Goal: Check status: Check status

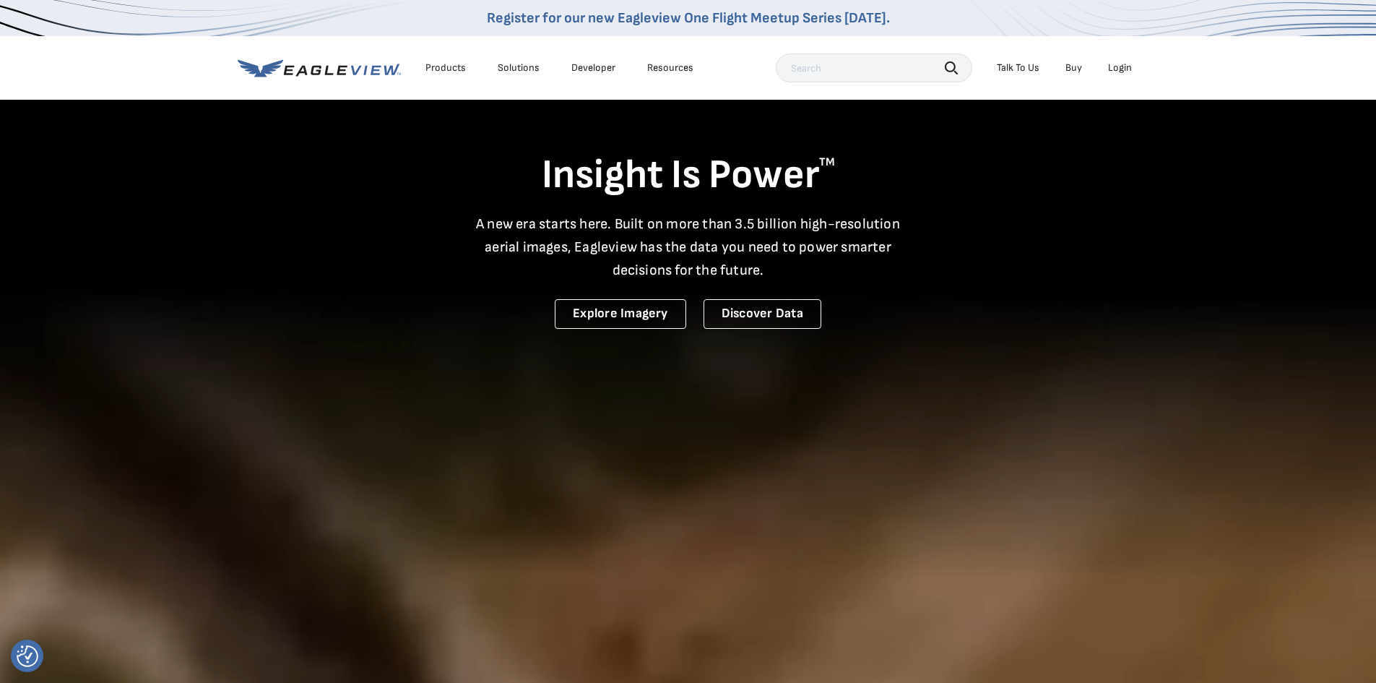
click at [1132, 65] on li "Login" at bounding box center [1120, 68] width 38 height 22
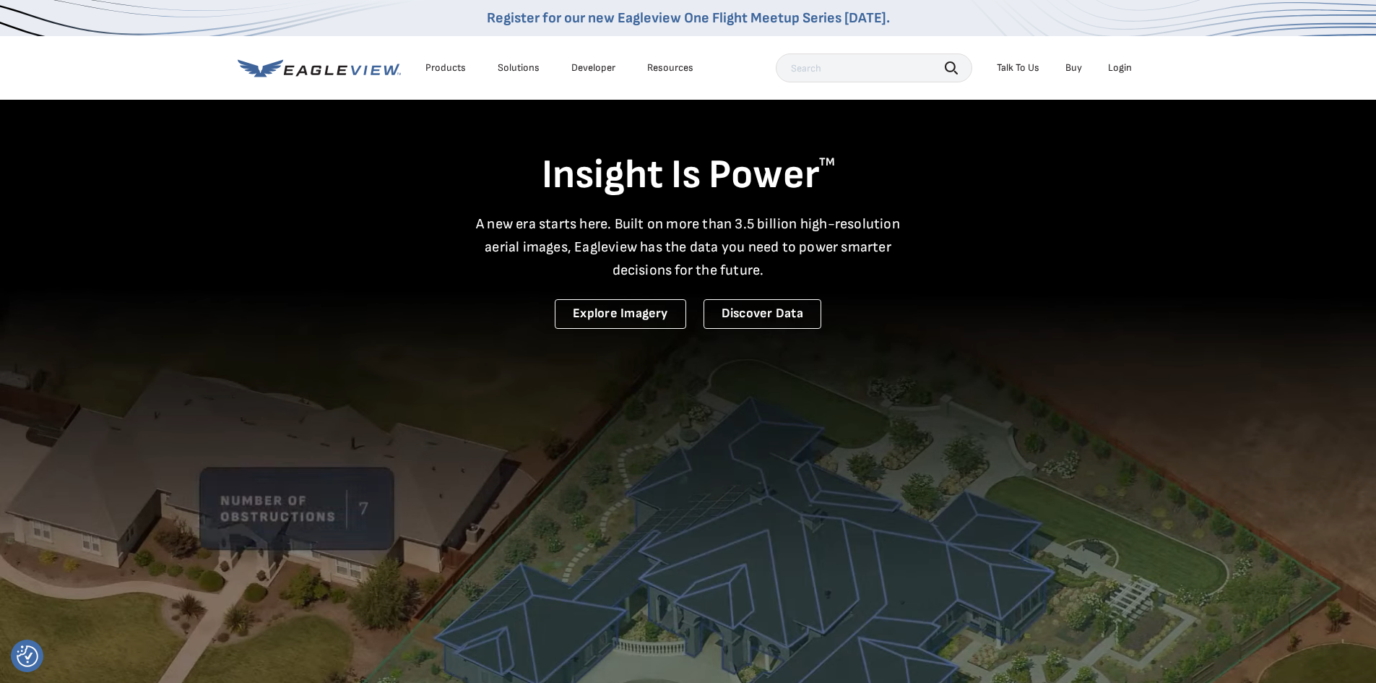
click at [1122, 71] on div "Login" at bounding box center [1120, 67] width 24 height 13
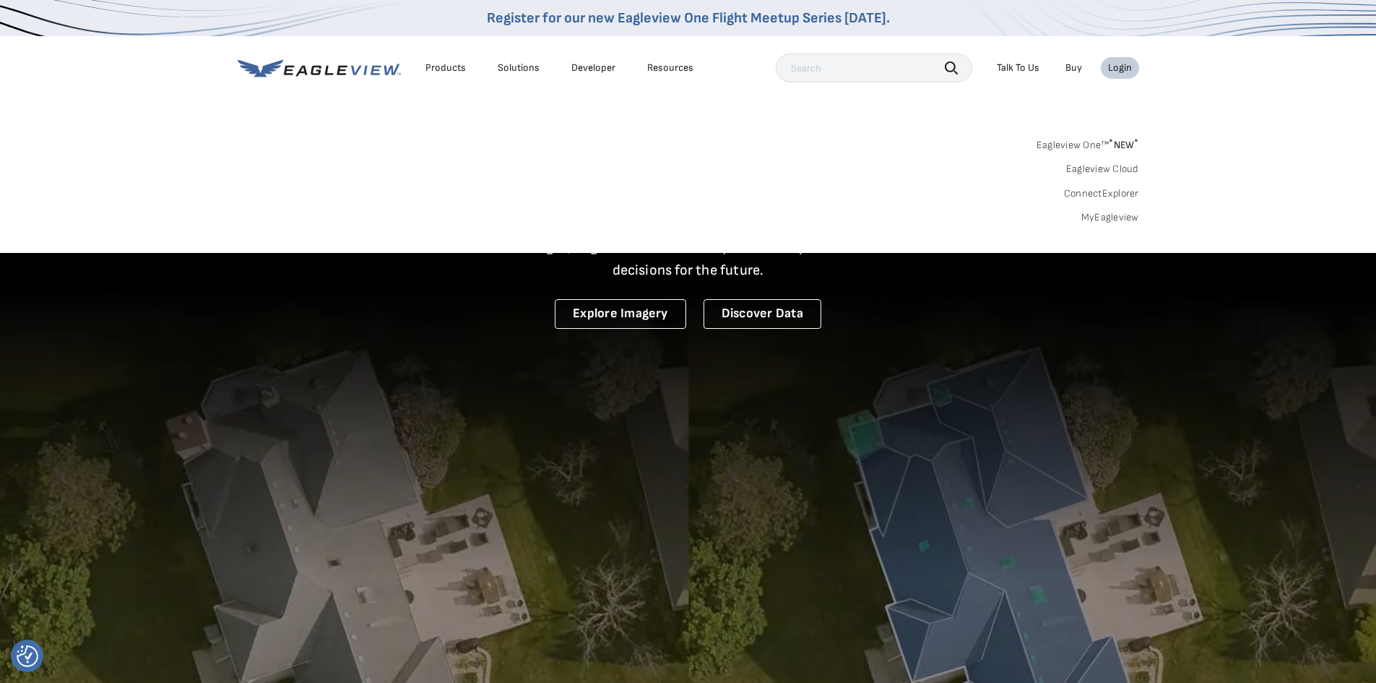
click at [1121, 220] on link "MyEagleview" at bounding box center [1111, 217] width 58 height 13
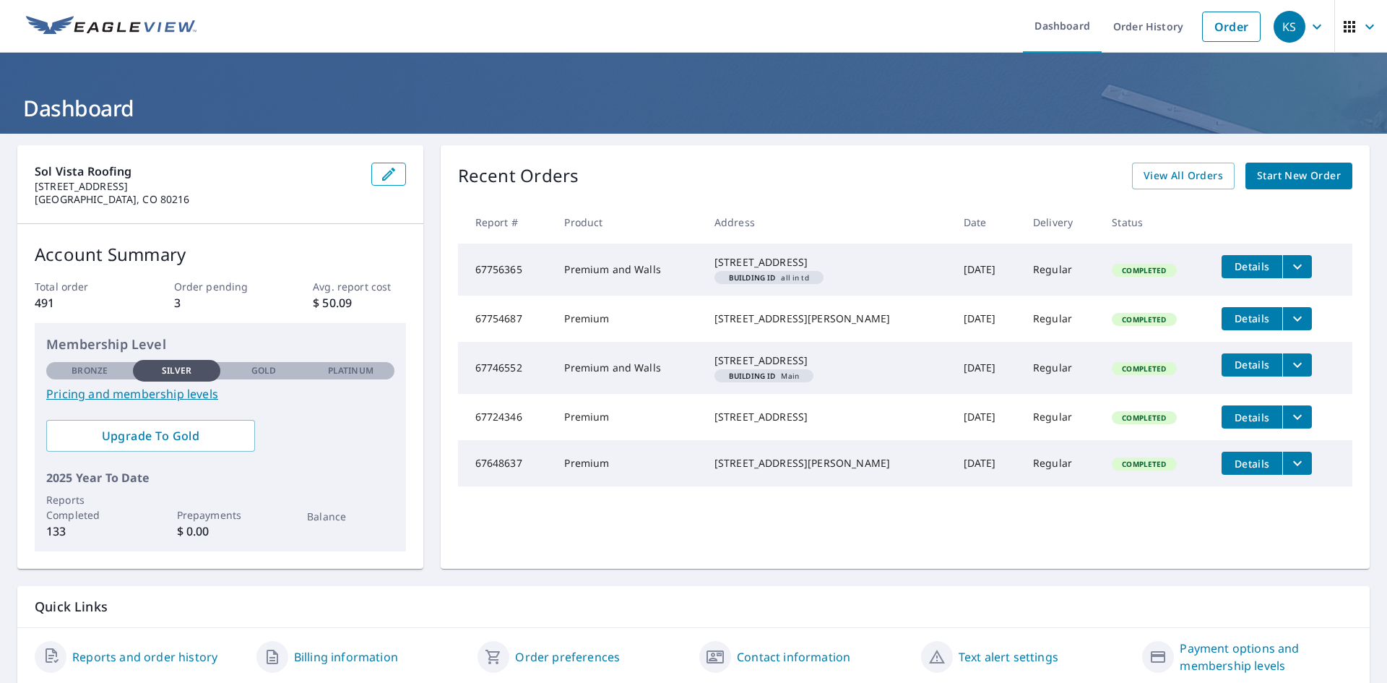
click at [1231, 268] on span "Details" at bounding box center [1252, 266] width 43 height 14
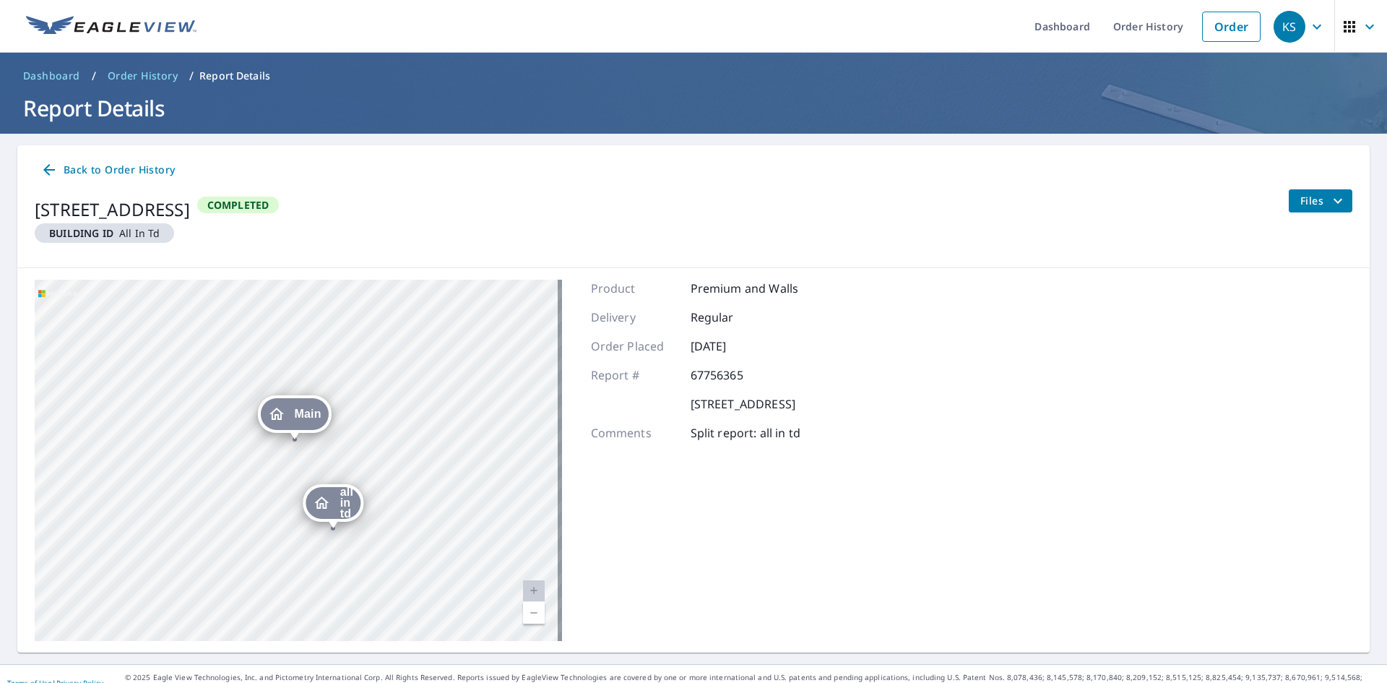
drag, startPoint x: 350, startPoint y: 441, endPoint x: 95, endPoint y: 347, distance: 271.4
click at [95, 347] on div "all in td 1415 W 31st St Cheyenne, WY 82001 Main 1415 W 31st St Cheyenne, WY 82…" at bounding box center [298, 460] width 527 height 361
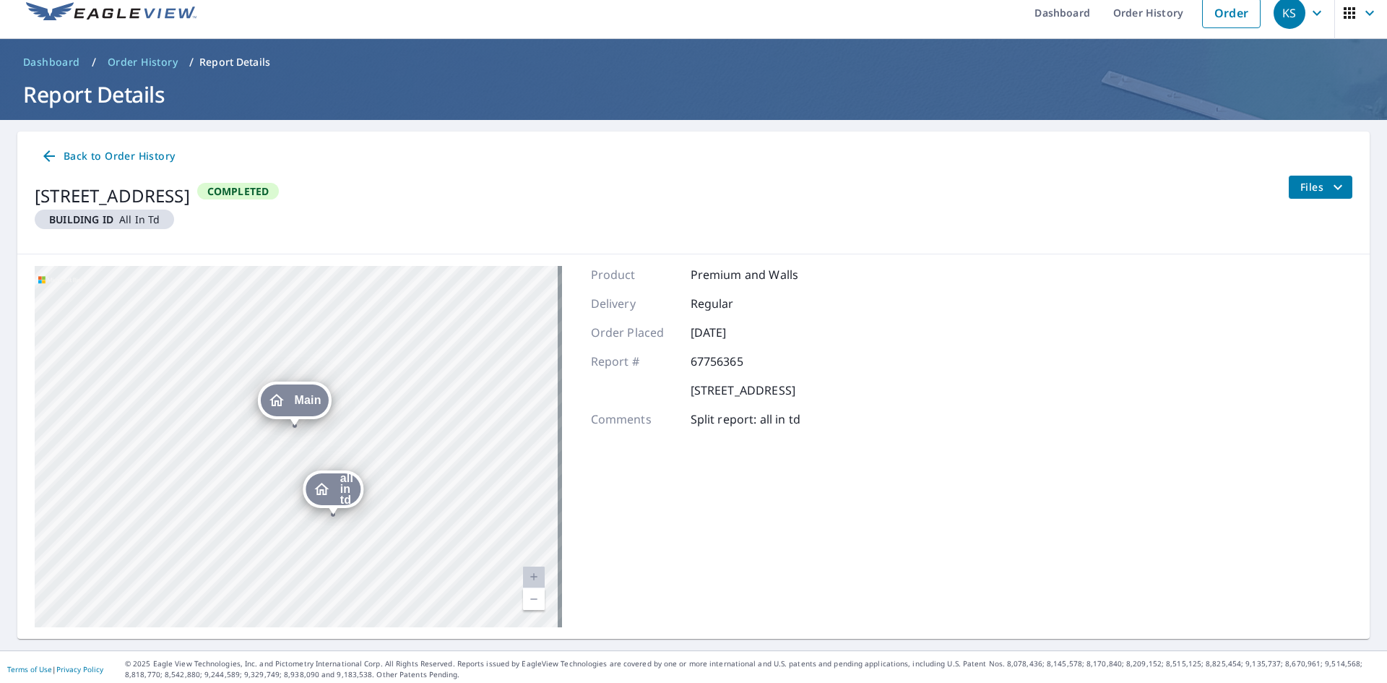
scroll to position [18, 0]
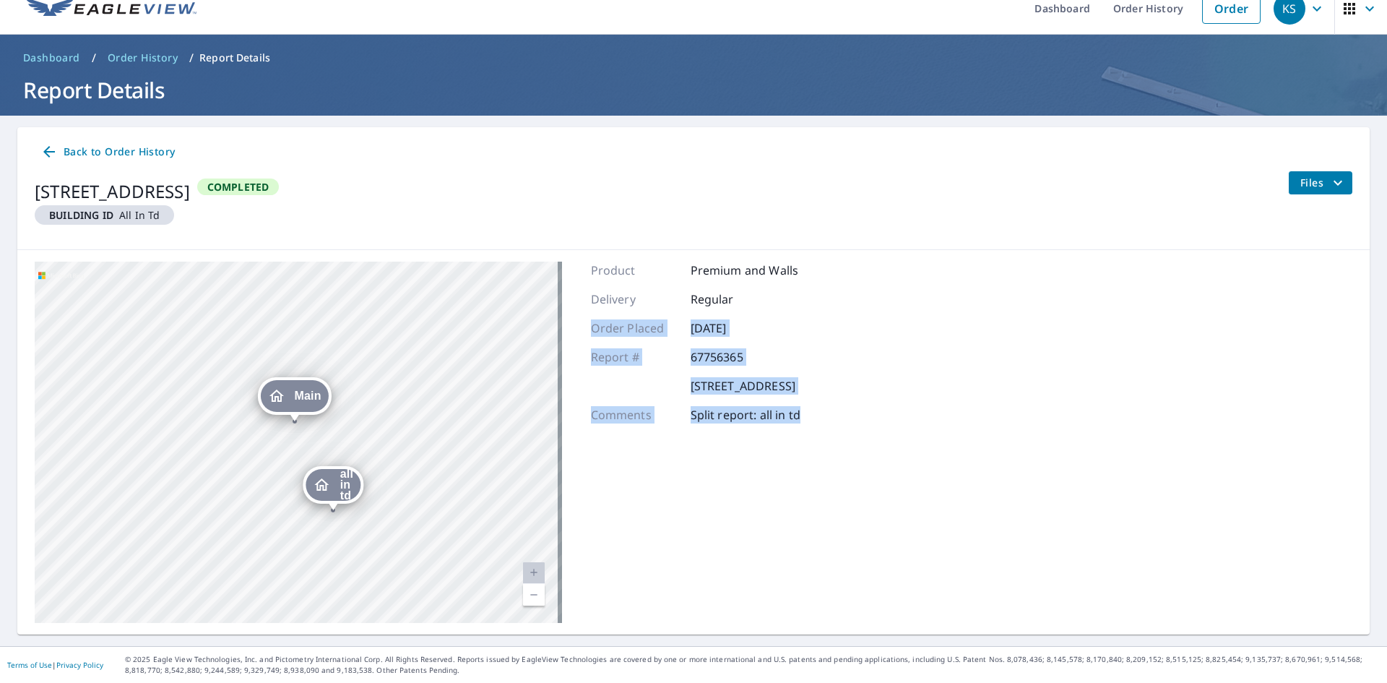
drag, startPoint x: 828, startPoint y: 492, endPoint x: 871, endPoint y: 291, distance: 205.5
click at [801, 291] on div "Product Premium and Walls Delivery Regular Order Placed Oct 06, 2025 Report # 6…" at bounding box center [696, 442] width 210 height 361
click at [1035, 295] on div "all in td 1415 W 31st St Cheyenne, WY 82001 Main 1415 W 31st St Cheyenne, WY 82…" at bounding box center [693, 442] width 1353 height 384
click at [1329, 185] on icon "filesDropdownBtn-67756365" at bounding box center [1337, 182] width 17 height 17
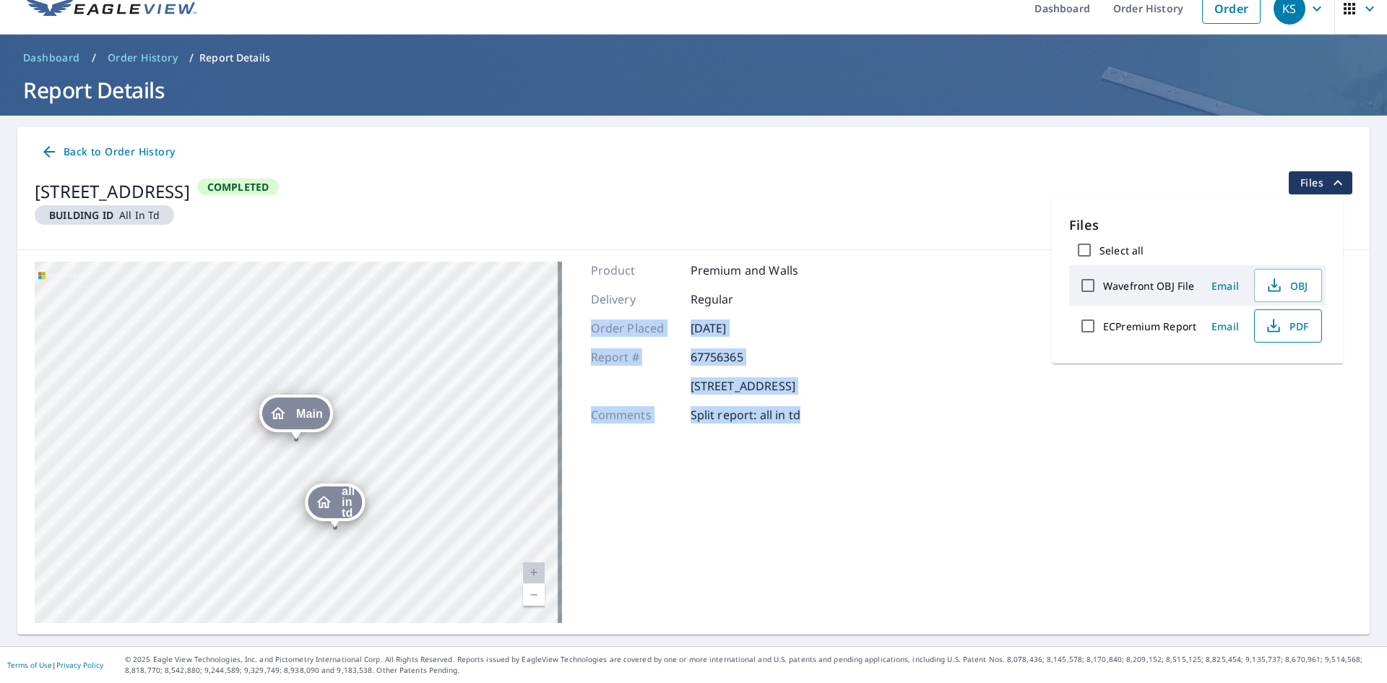
click at [1270, 330] on icon "button" at bounding box center [1273, 325] width 17 height 17
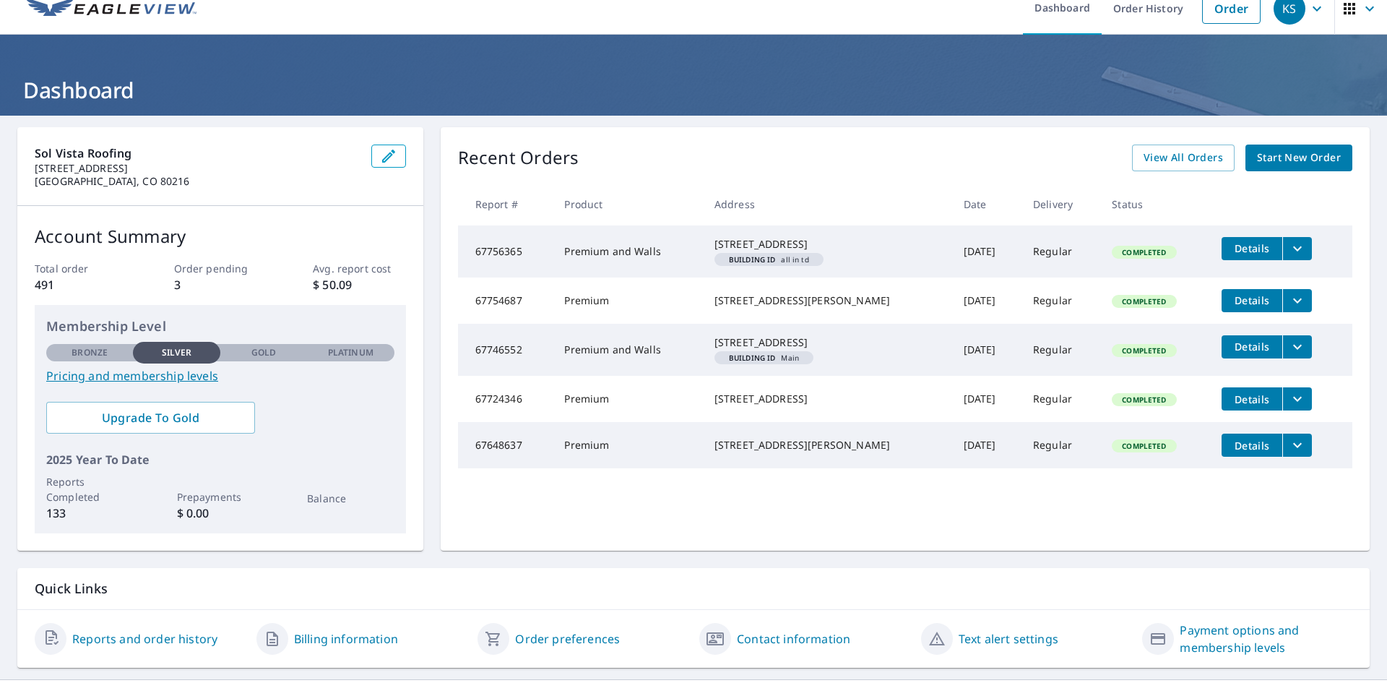
click at [1289, 355] on icon "filesDropdownBtn-67746552" at bounding box center [1297, 346] width 17 height 17
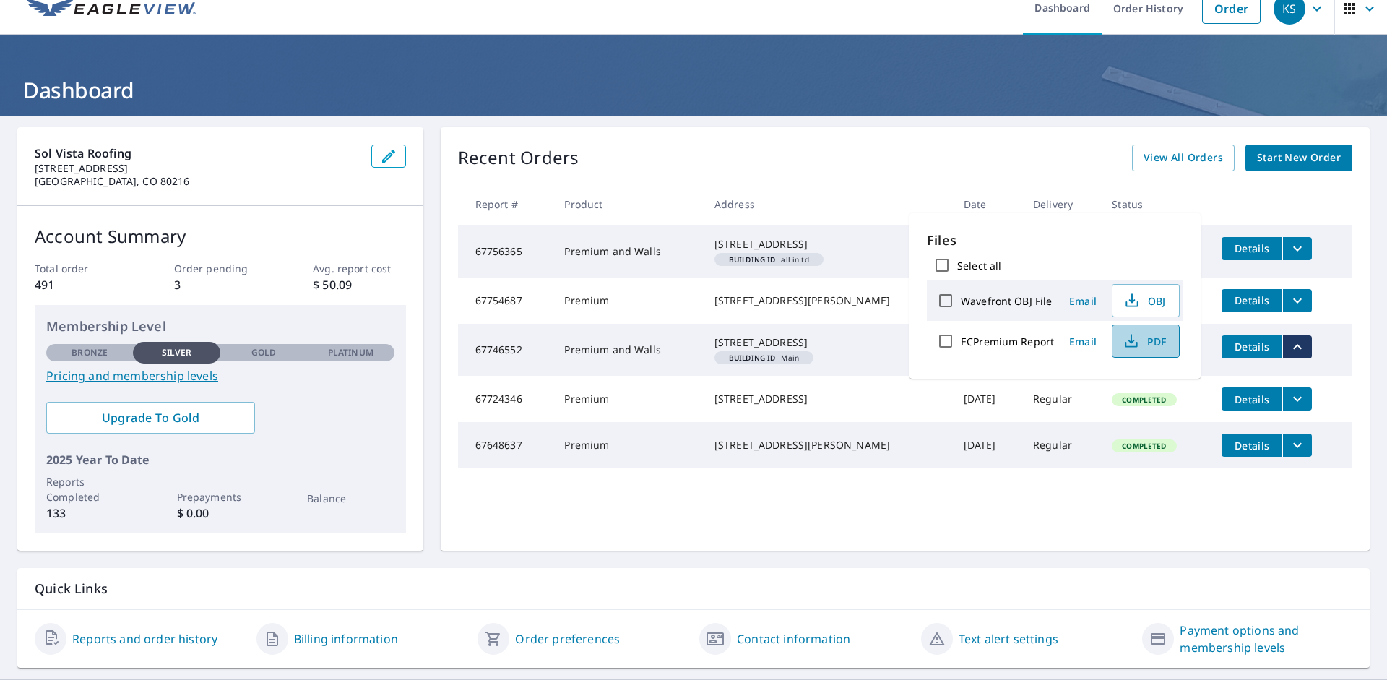
click at [1155, 348] on span "PDF" at bounding box center [1144, 340] width 46 height 17
